Goal: Task Accomplishment & Management: Manage account settings

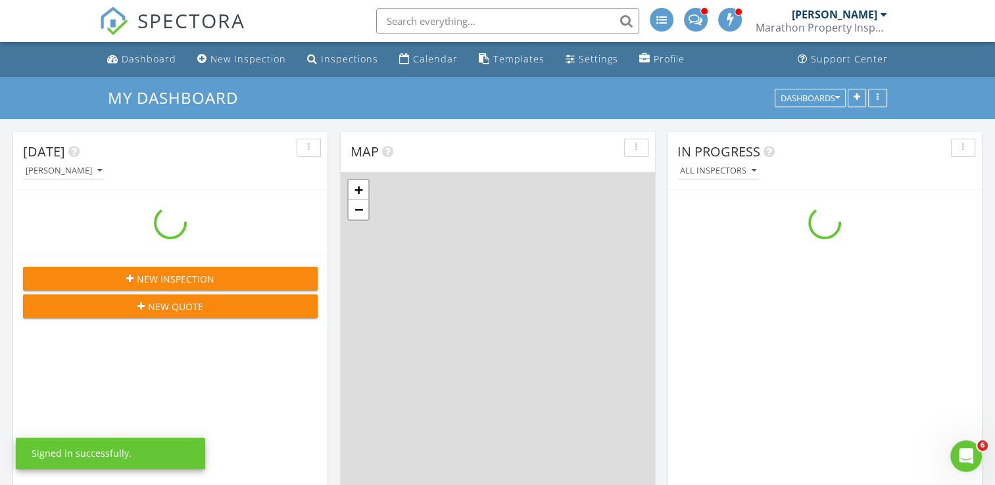
scroll to position [1513, 1015]
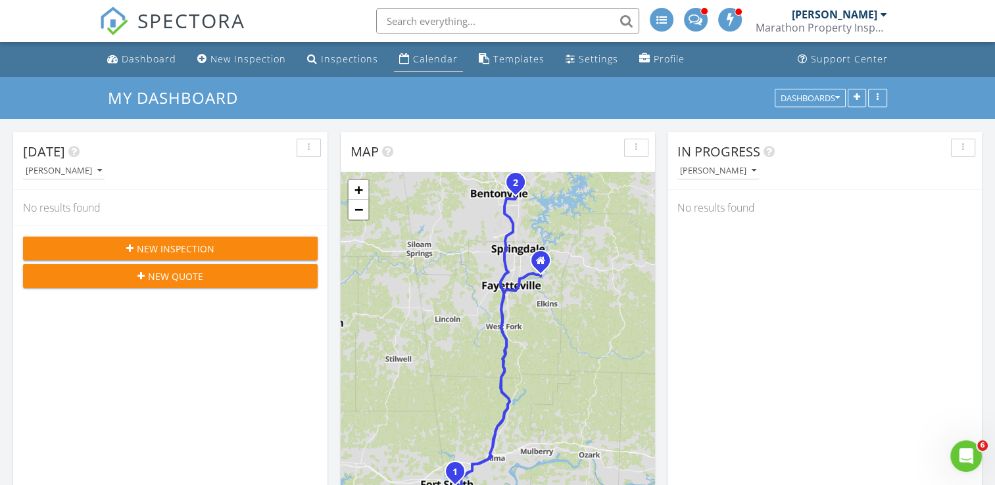
click at [406, 59] on link "Calendar" at bounding box center [428, 59] width 69 height 24
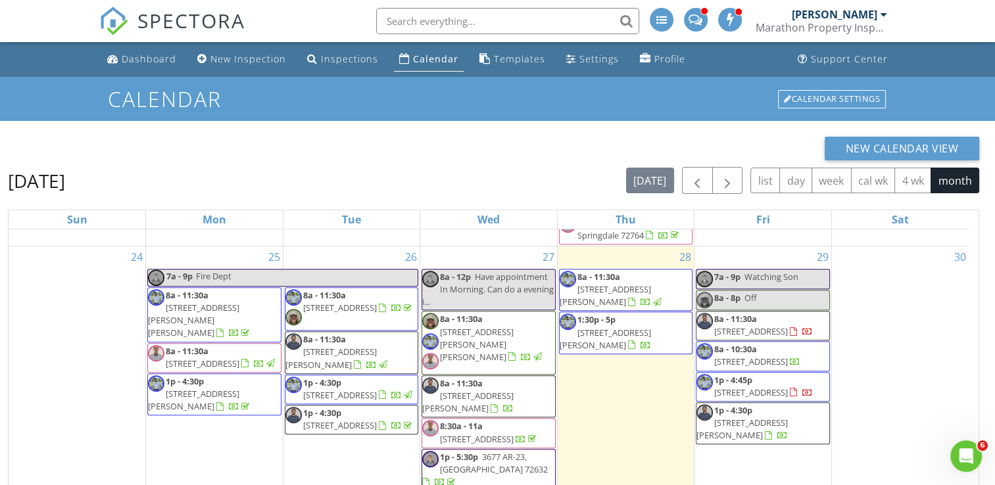
scroll to position [804, 0]
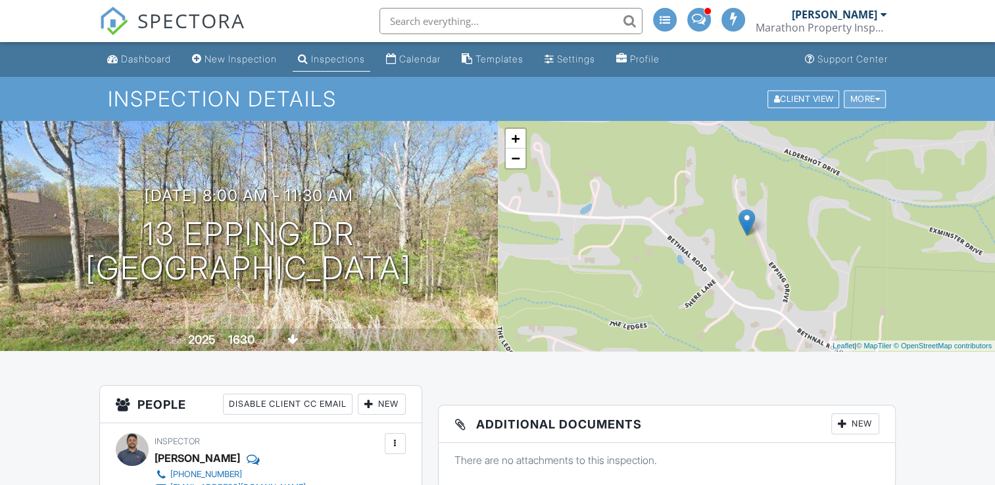
click at [873, 97] on div "More" at bounding box center [865, 99] width 42 height 18
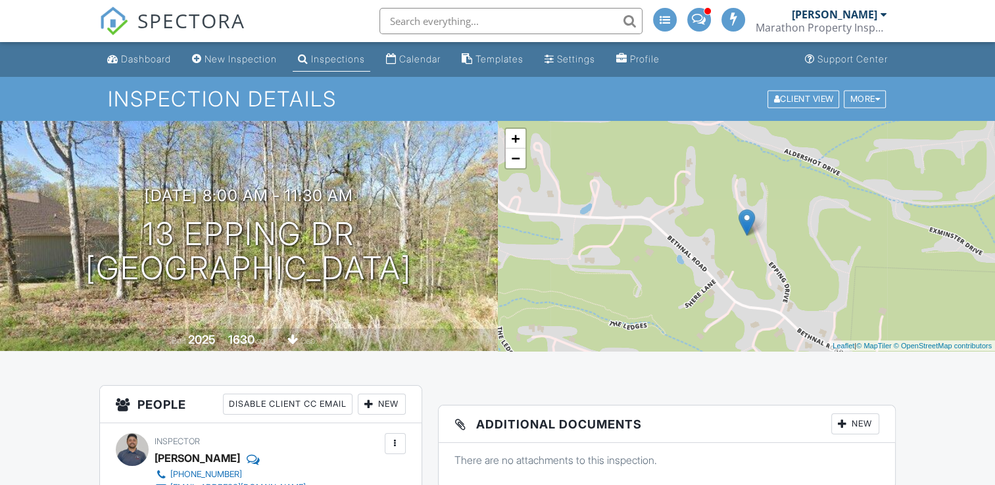
click at [485, 24] on input "text" at bounding box center [510, 21] width 263 height 26
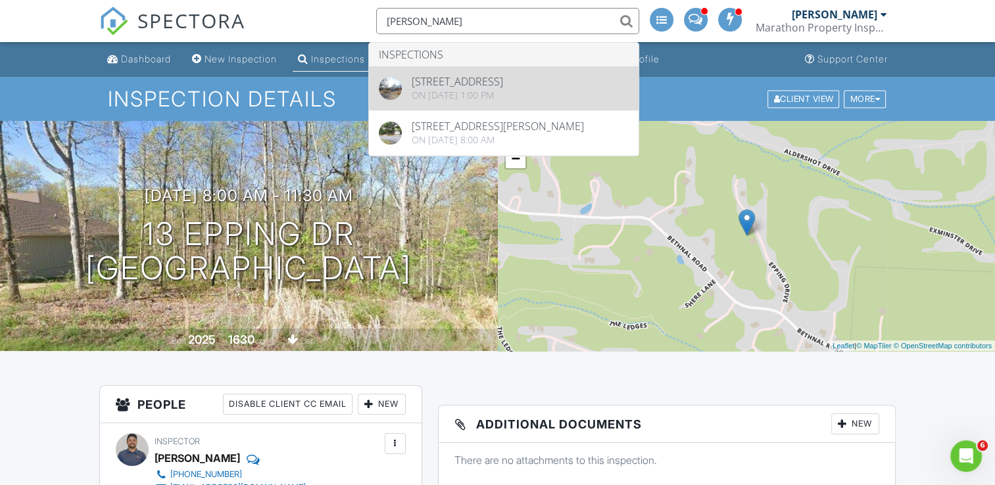
type input "stiles"
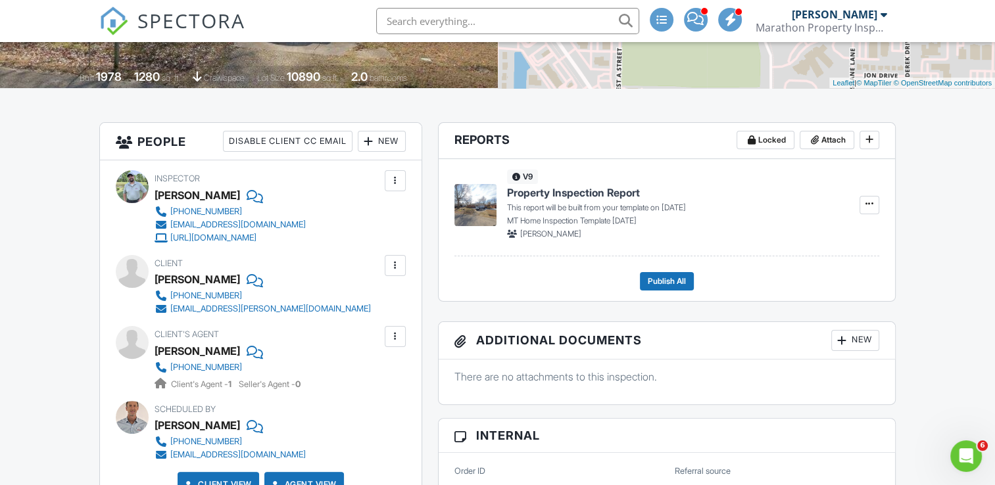
click at [389, 262] on div at bounding box center [395, 265] width 13 height 13
click at [354, 302] on li "Edit" at bounding box center [364, 305] width 67 height 33
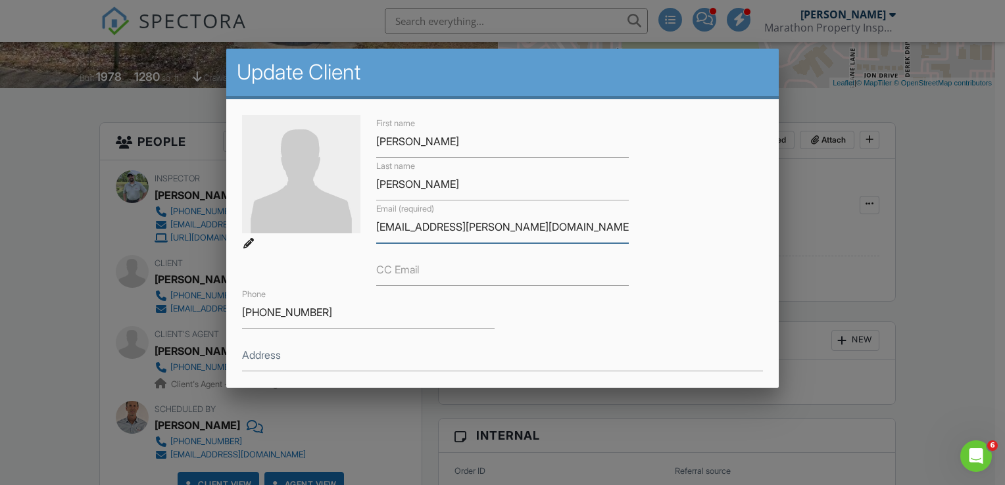
click at [381, 226] on input "[EMAIL_ADDRESS][PERSON_NAME][DOMAIN_NAME]" at bounding box center [502, 227] width 253 height 32
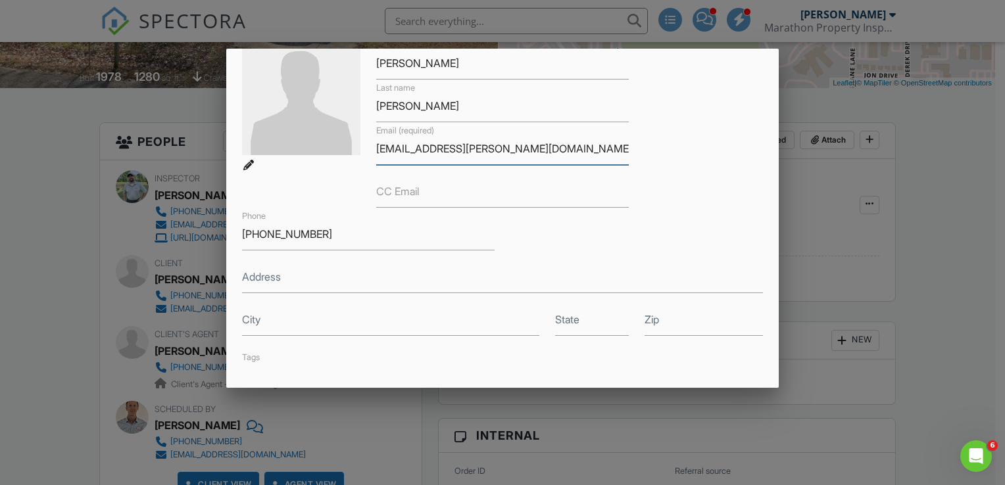
scroll to position [221, 0]
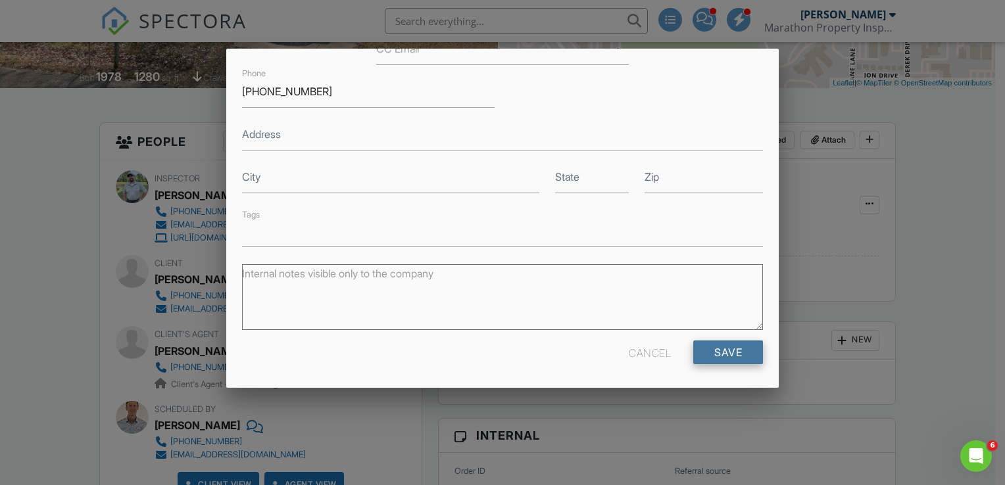
type input "[EMAIL_ADDRESS][PERSON_NAME][DOMAIN_NAME]"
click at [694, 347] on input "Save" at bounding box center [728, 353] width 70 height 24
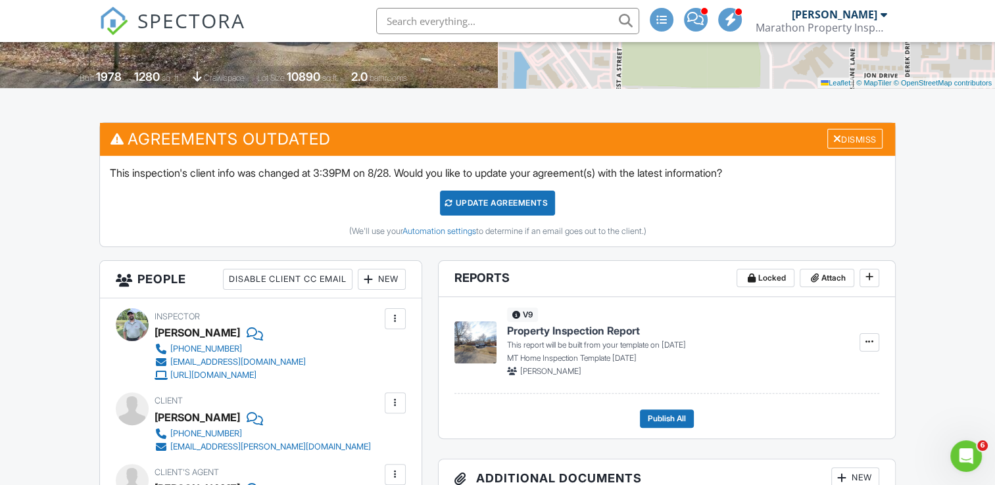
scroll to position [329, 0]
